Goal: Check status: Check status

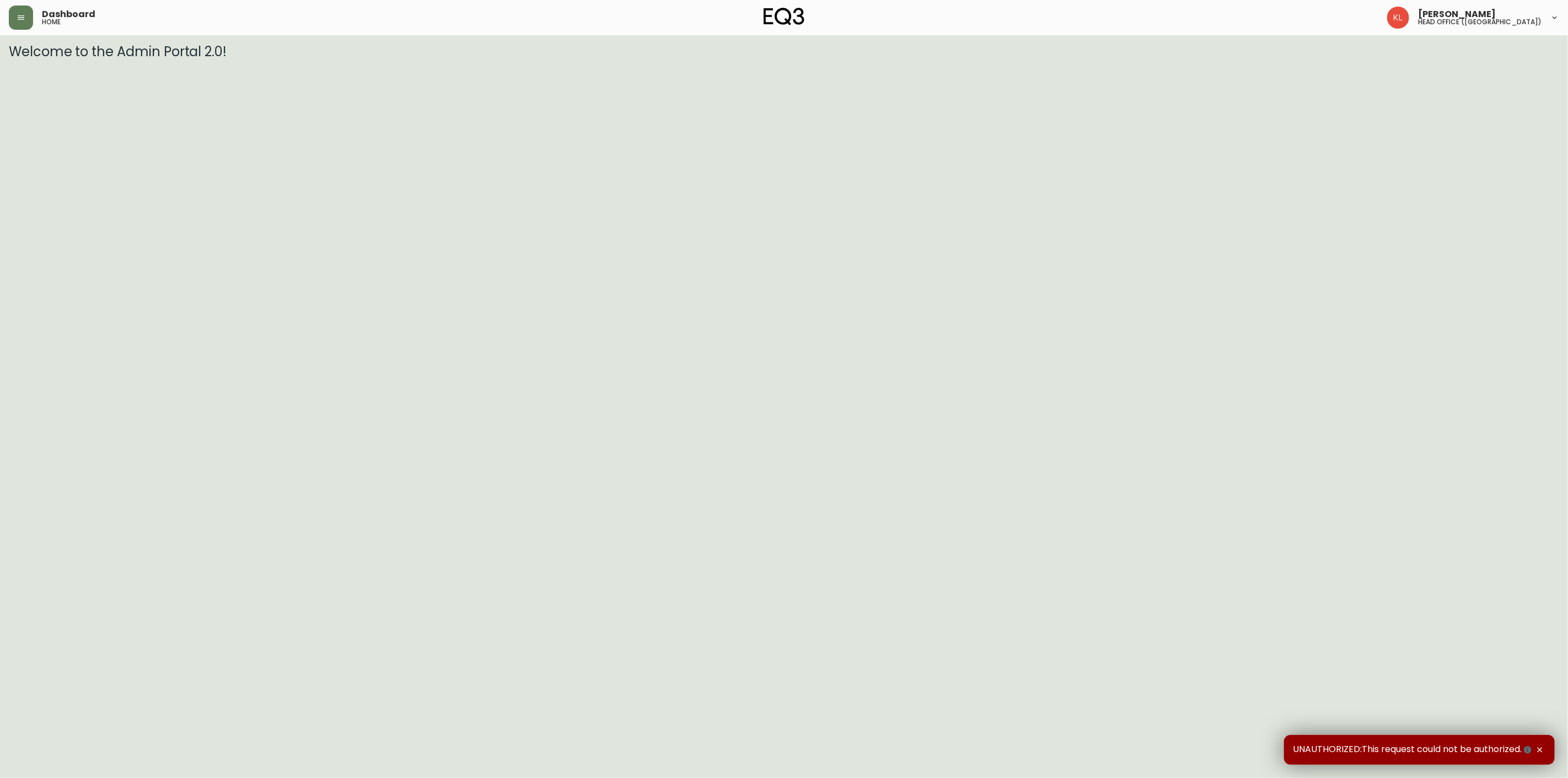
click at [7, 7] on header "Dashboard home [PERSON_NAME] head office ([GEOGRAPHIC_DATA])" at bounding box center [784, 18] width 1568 height 35
click at [11, 7] on button "button" at bounding box center [21, 18] width 24 height 24
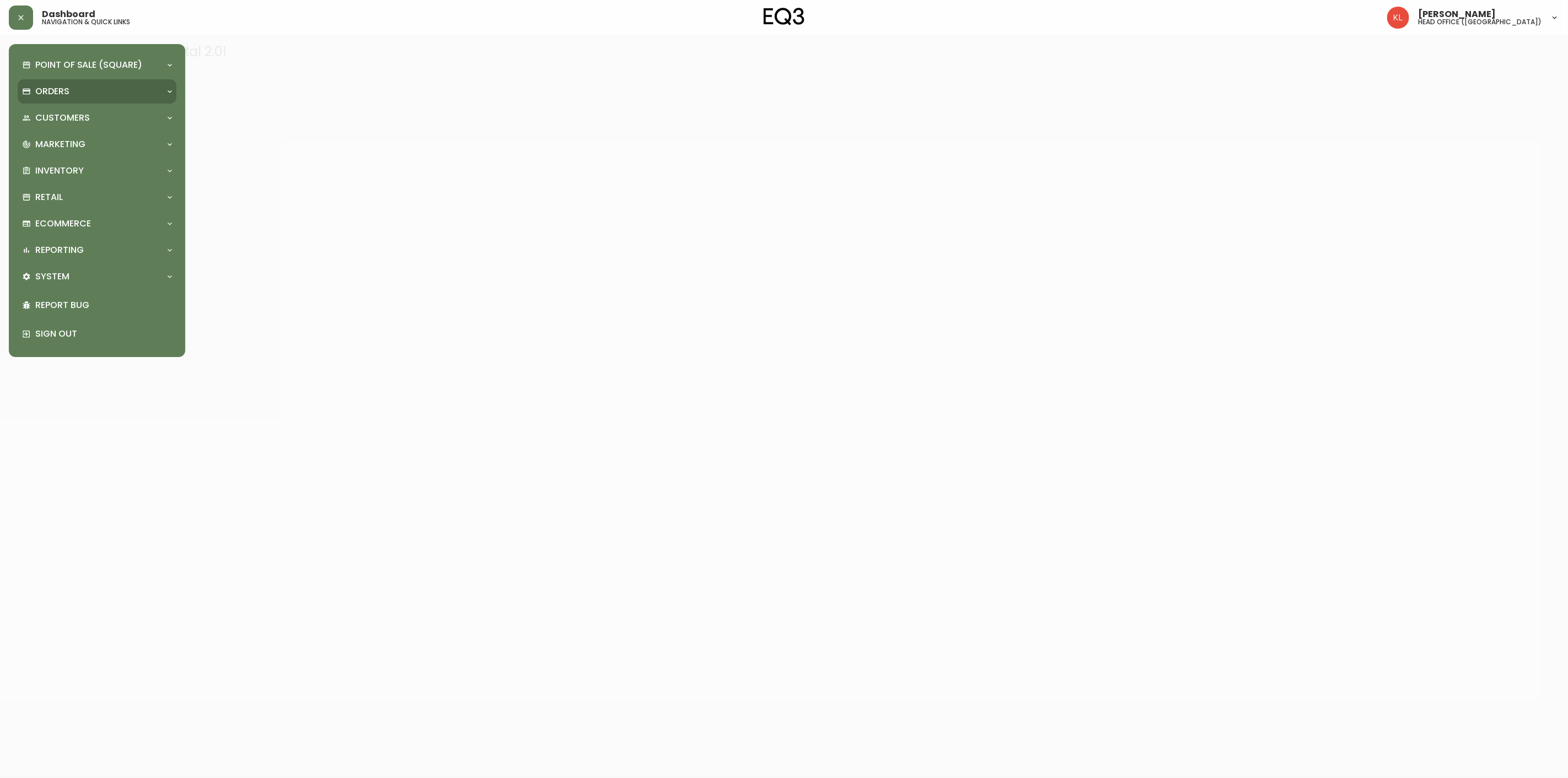
click at [74, 98] on div "Orders" at bounding box center [97, 91] width 159 height 24
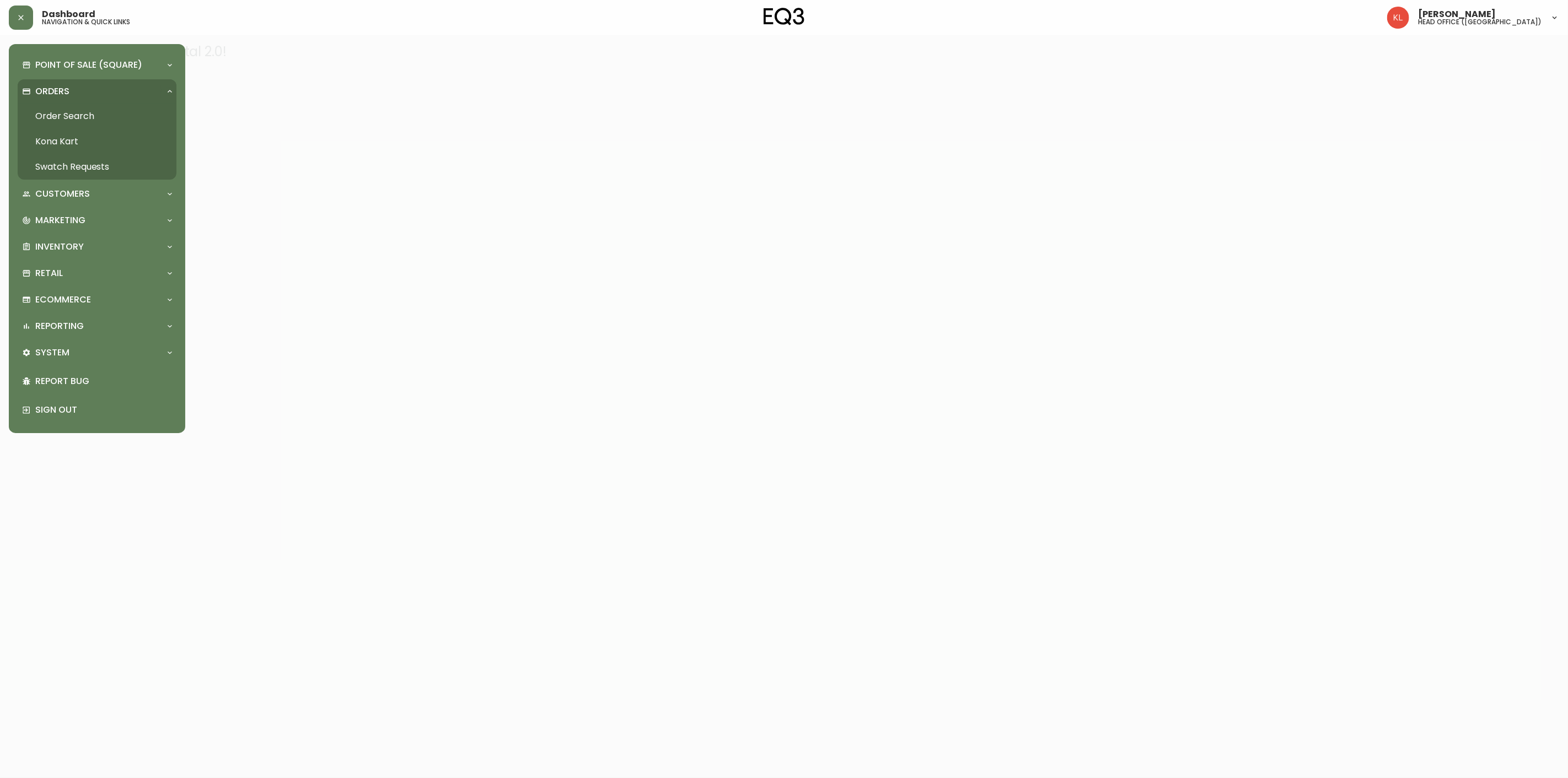
drag, startPoint x: 84, startPoint y: 114, endPoint x: 112, endPoint y: 130, distance: 32.2
click at [84, 114] on link "Order Search" at bounding box center [97, 117] width 159 height 26
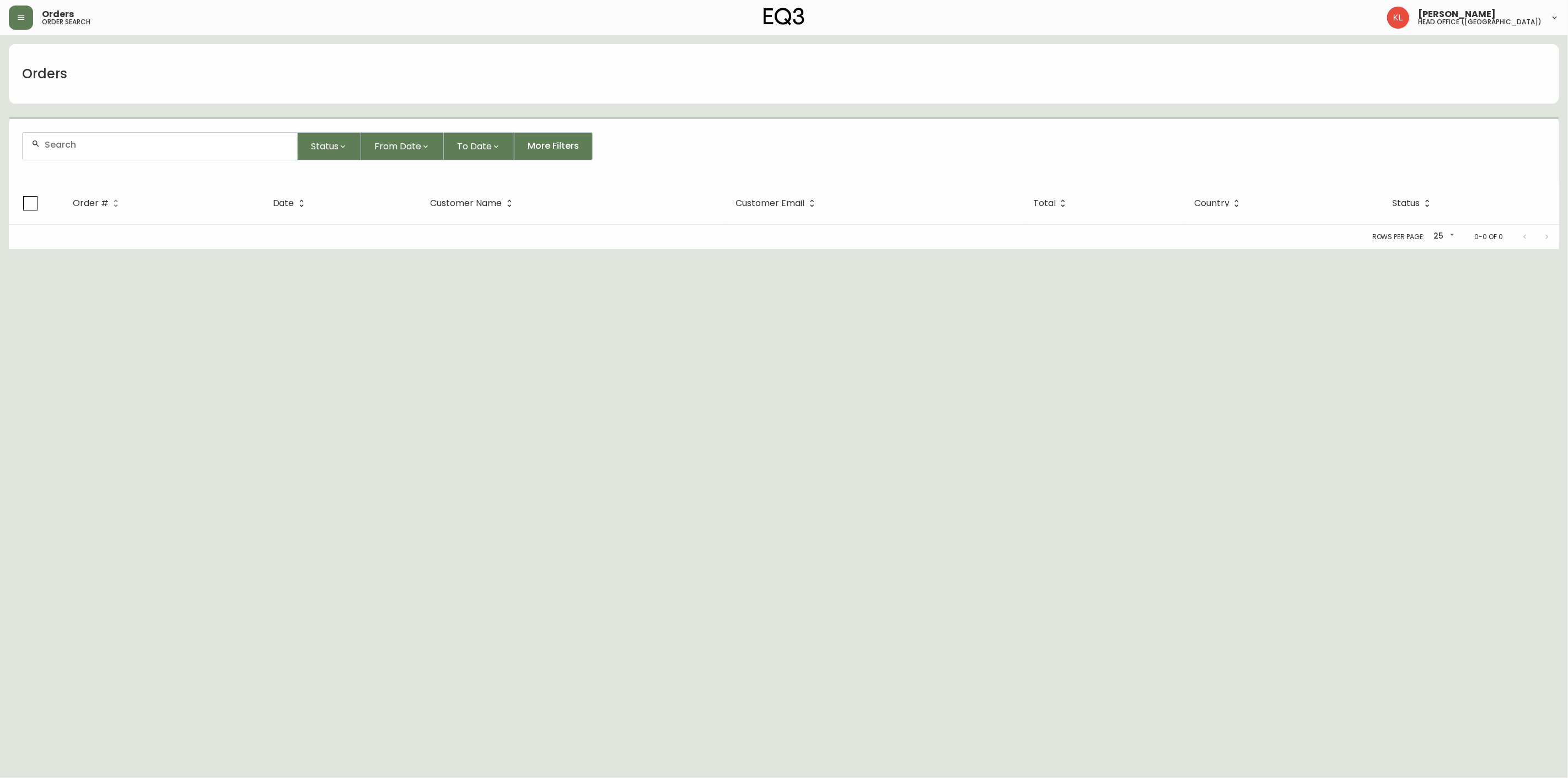
click at [90, 142] on input "text" at bounding box center [166, 144] width 244 height 10
paste input "4134546"
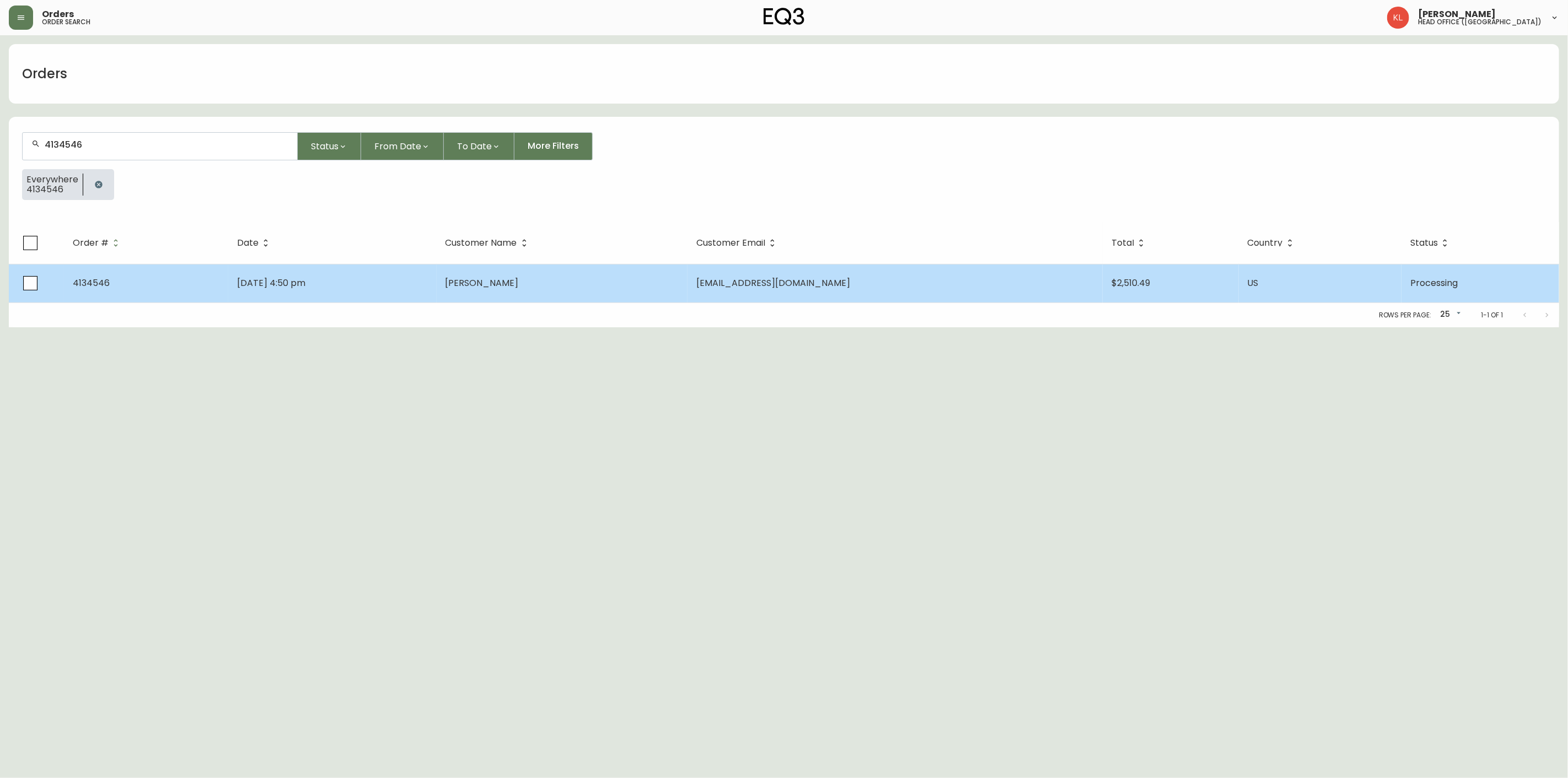
type input "4134546"
click at [274, 288] on span "[DATE] 4:50 pm" at bounding box center [270, 283] width 68 height 13
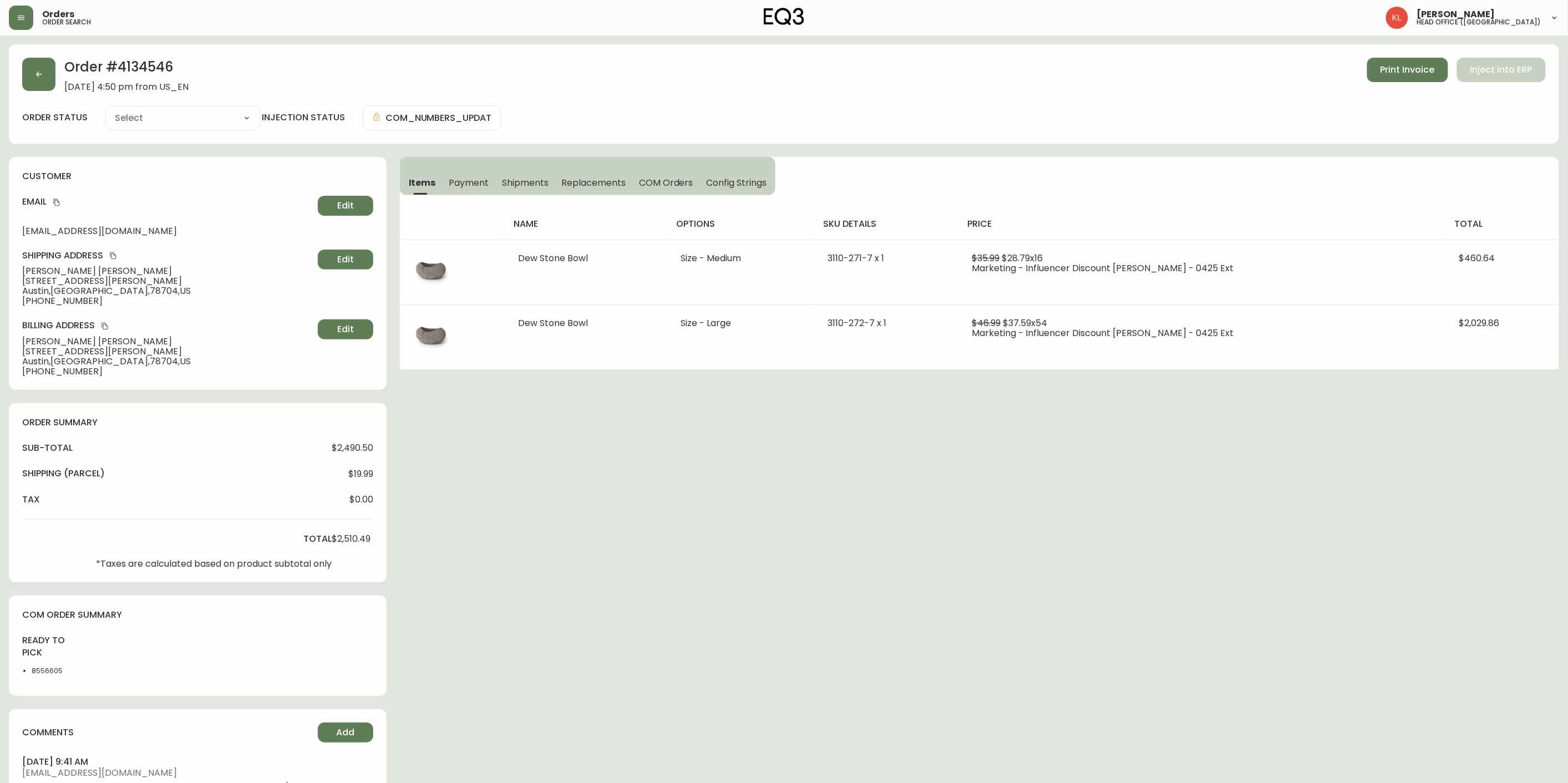
type input "Processing"
select select "PROCESSING"
click at [32, 75] on button "button" at bounding box center [39, 74] width 33 height 33
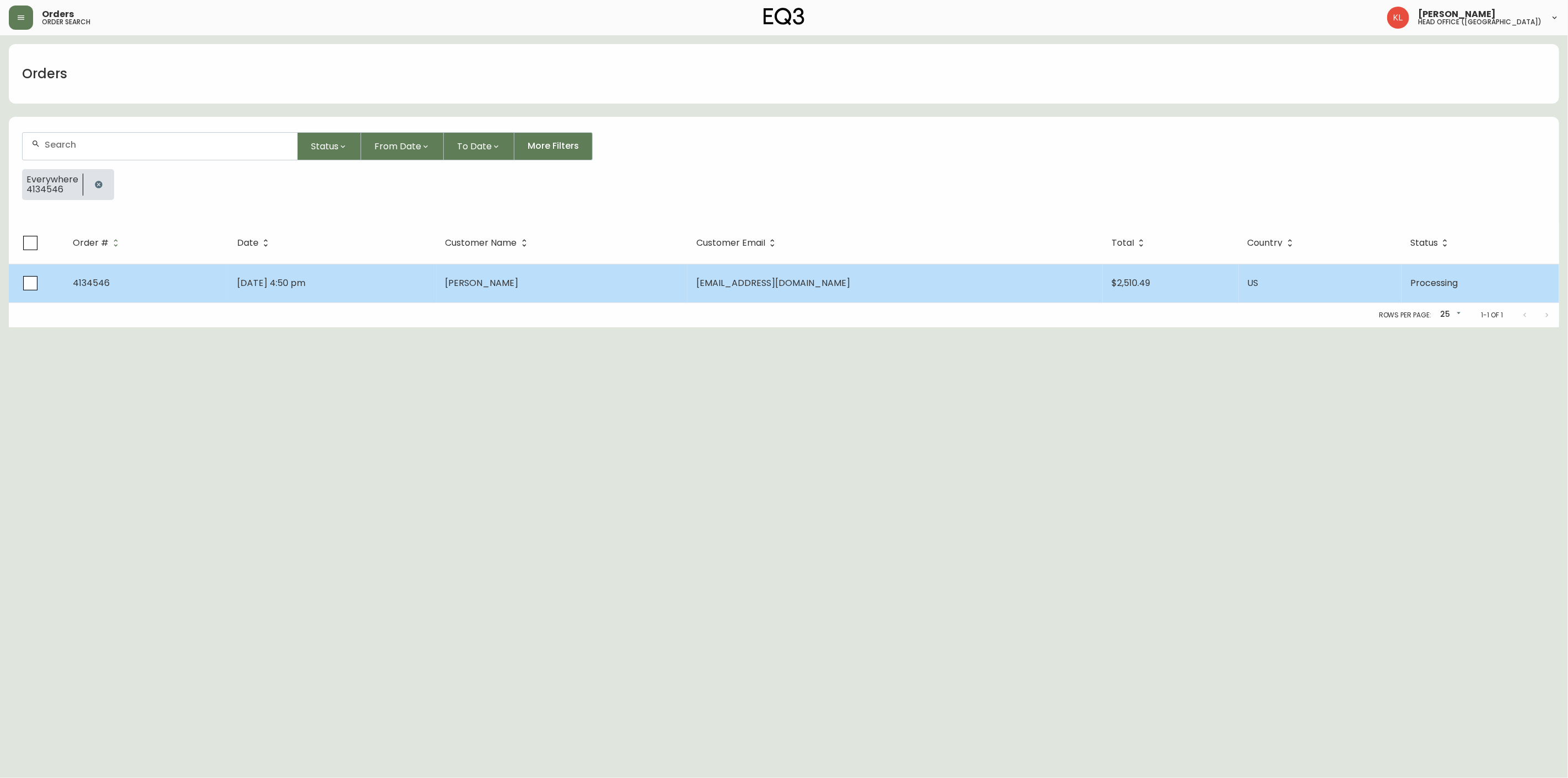
click at [363, 269] on td "[DATE] 4:50 pm" at bounding box center [332, 283] width 209 height 38
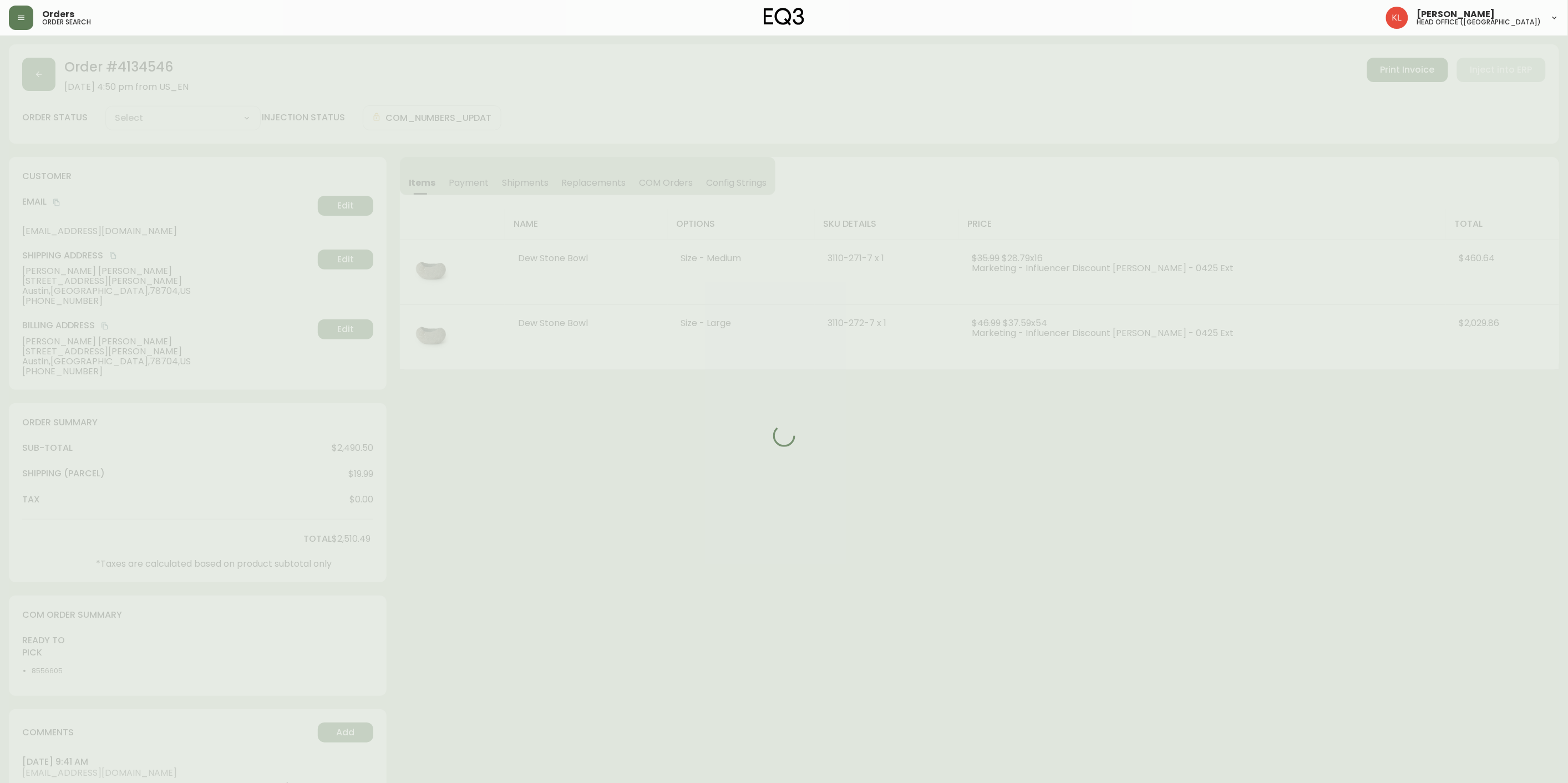
type input "Processing"
select select "PROCESSING"
